Goal: Find specific page/section: Find specific page/section

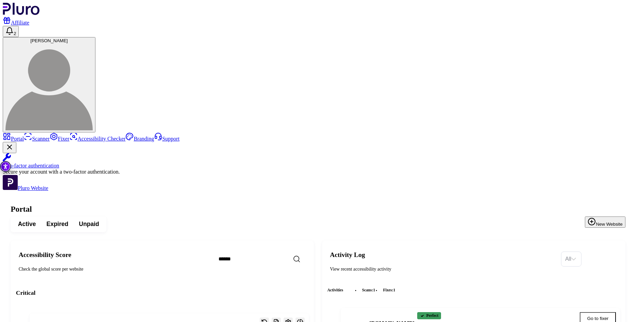
click at [68, 38] on span "[PERSON_NAME]" at bounding box center [48, 40] width 37 height 5
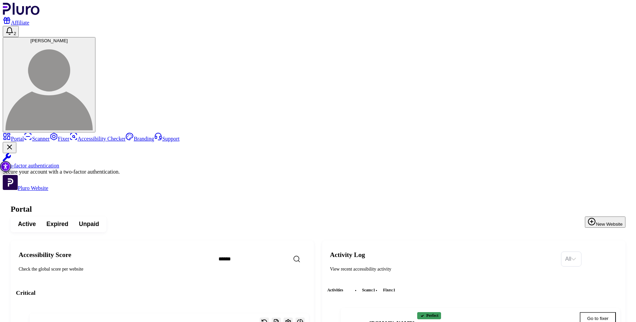
click at [40, 136] on link "Scanner" at bounding box center [37, 139] width 26 height 6
